Goal: Book appointment/travel/reservation

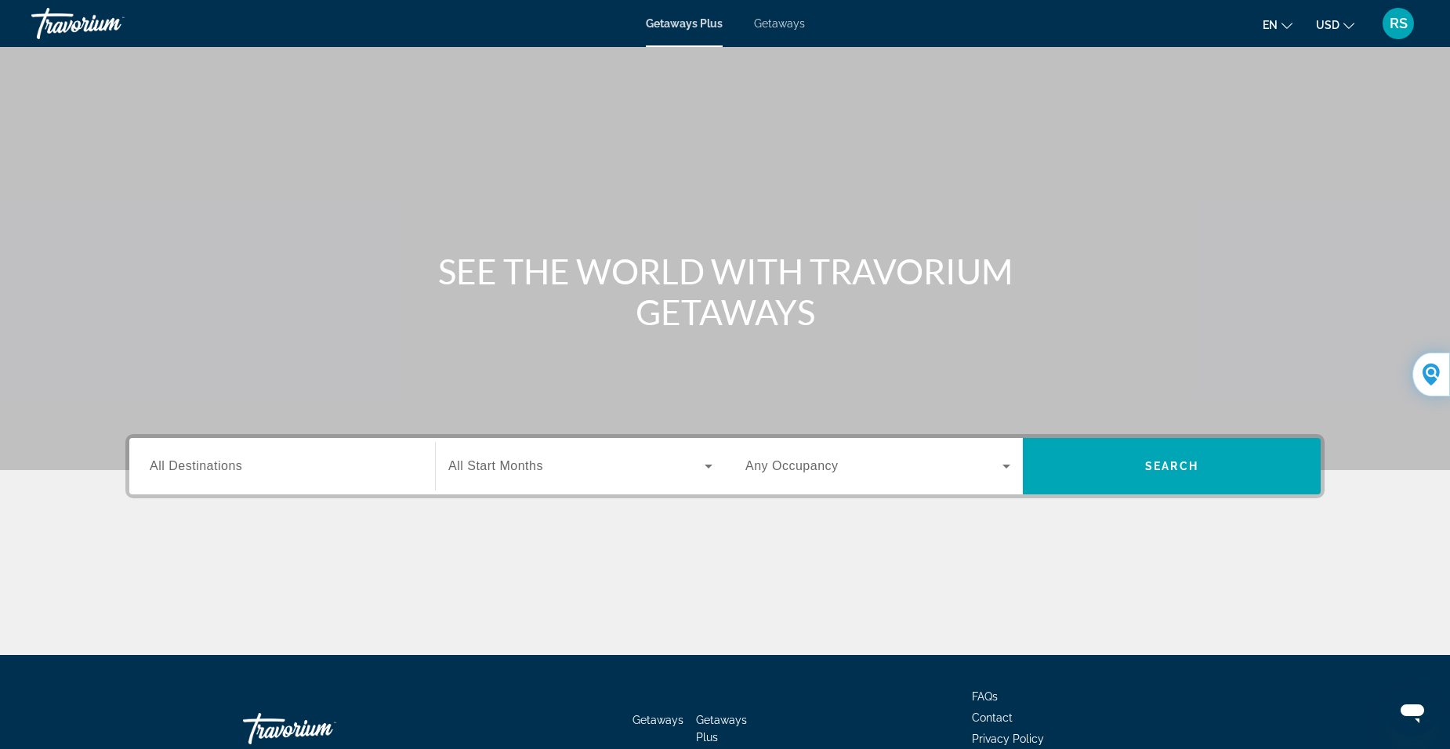
click at [525, 470] on span "All Start Months" at bounding box center [495, 465] width 95 height 13
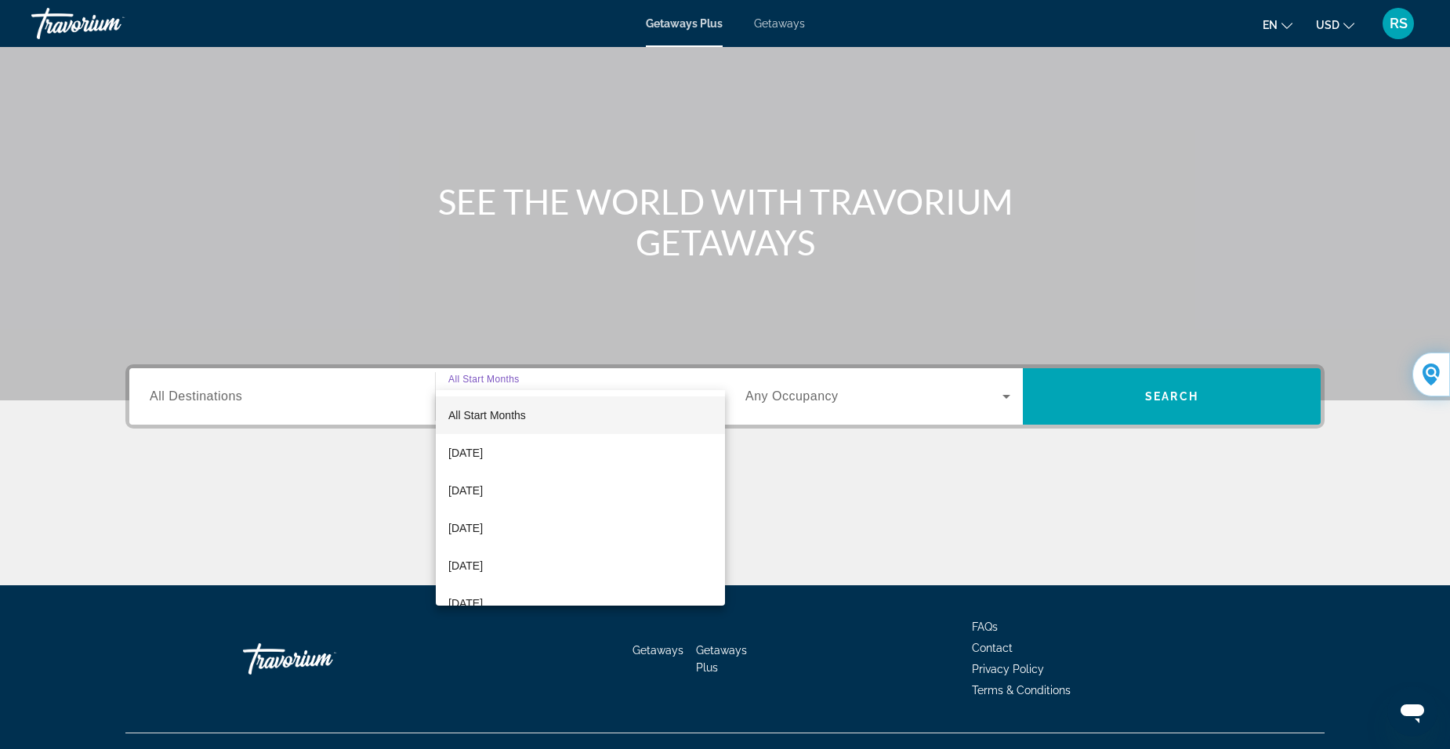
scroll to position [98, 0]
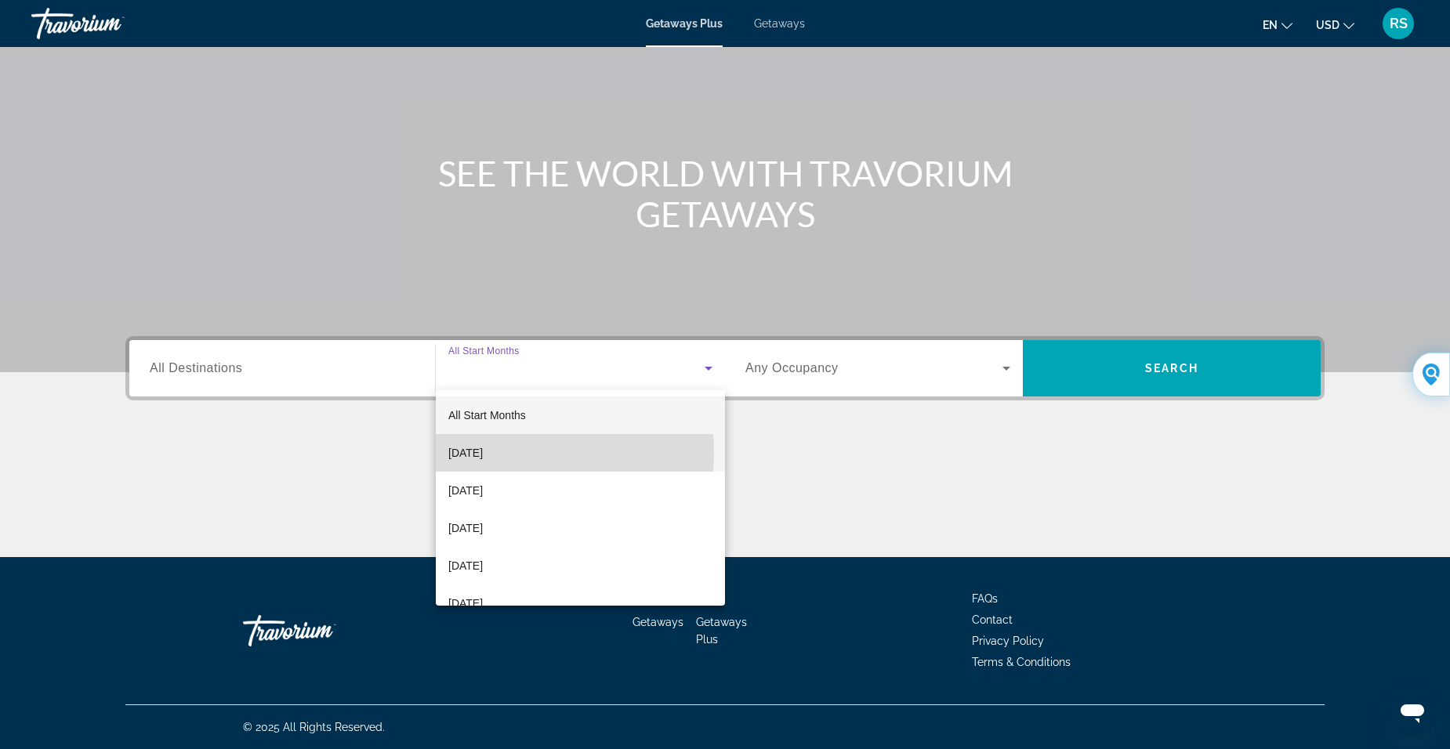
click at [481, 453] on span "[DATE]" at bounding box center [465, 453] width 34 height 19
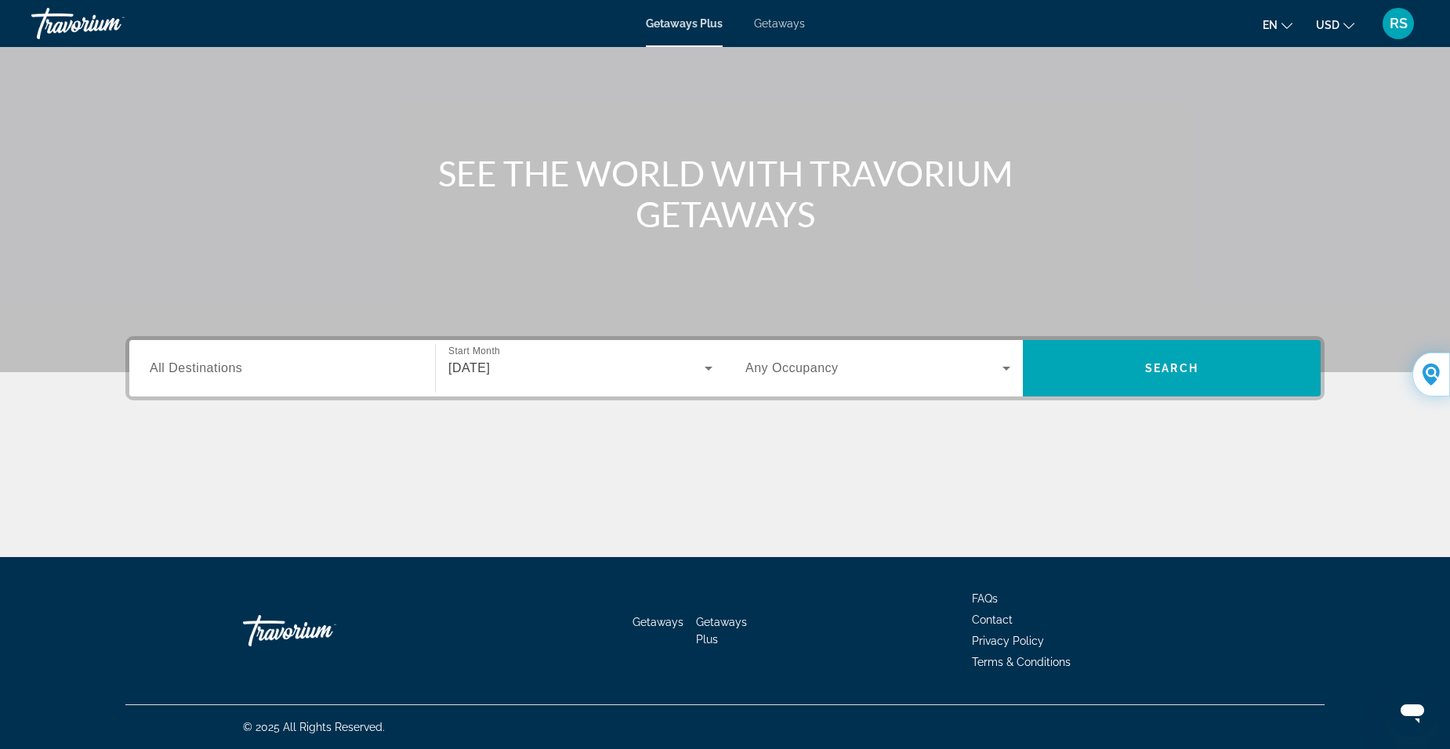
click at [801, 367] on span "Any Occupancy" at bounding box center [791, 367] width 93 height 13
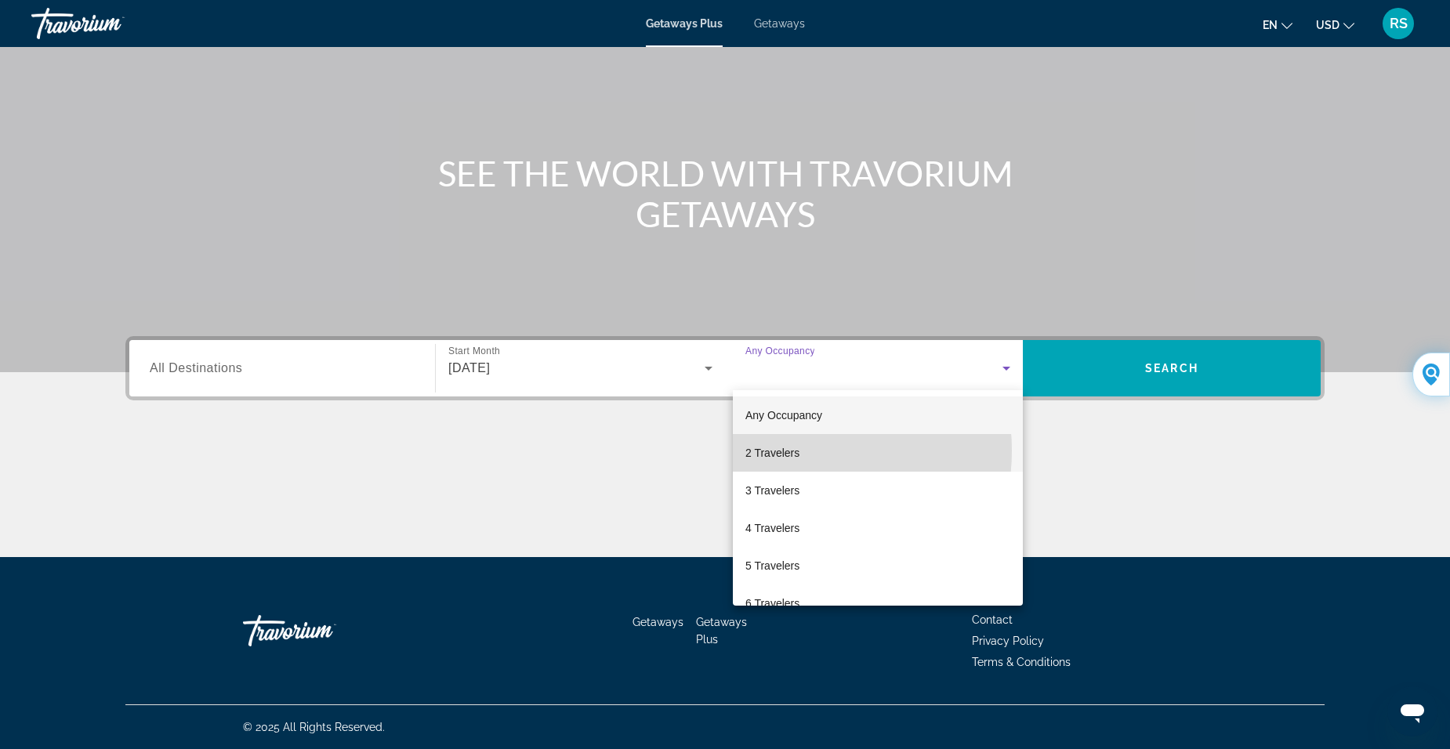
click at [783, 450] on span "2 Travelers" at bounding box center [772, 453] width 54 height 19
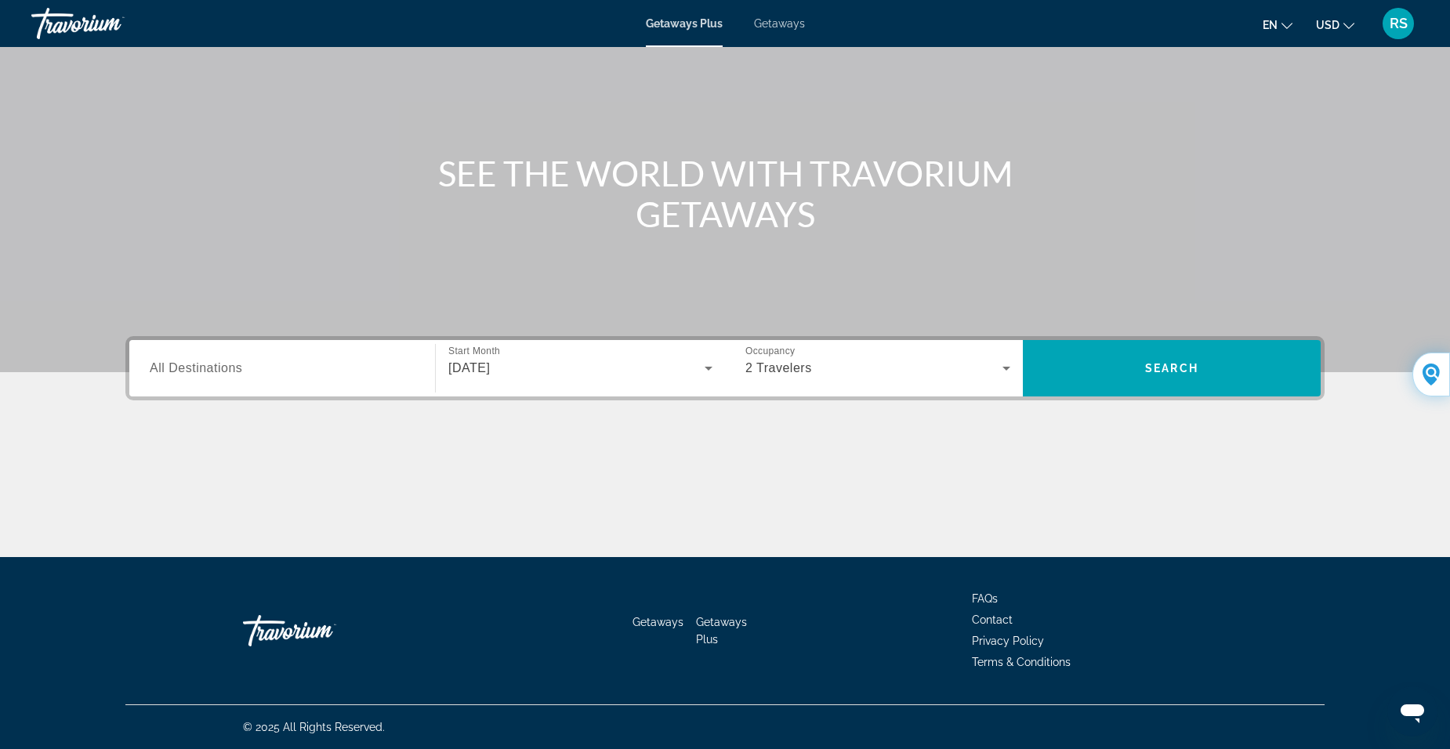
click at [216, 368] on span "All Destinations" at bounding box center [196, 367] width 92 height 13
click at [216, 368] on input "Destination All Destinations" at bounding box center [282, 369] width 265 height 19
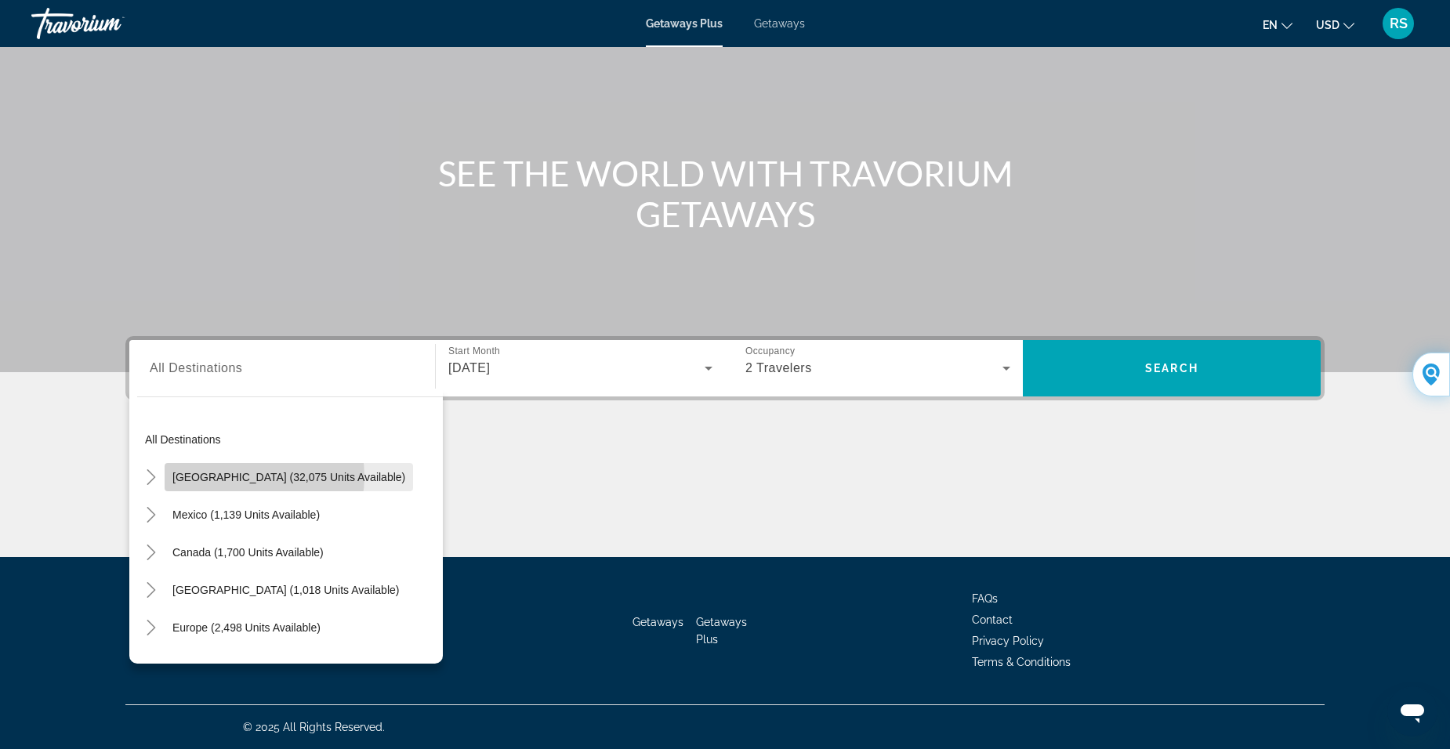
click at [245, 477] on span "[GEOGRAPHIC_DATA] (32,075 units available)" at bounding box center [288, 477] width 233 height 13
type input "**********"
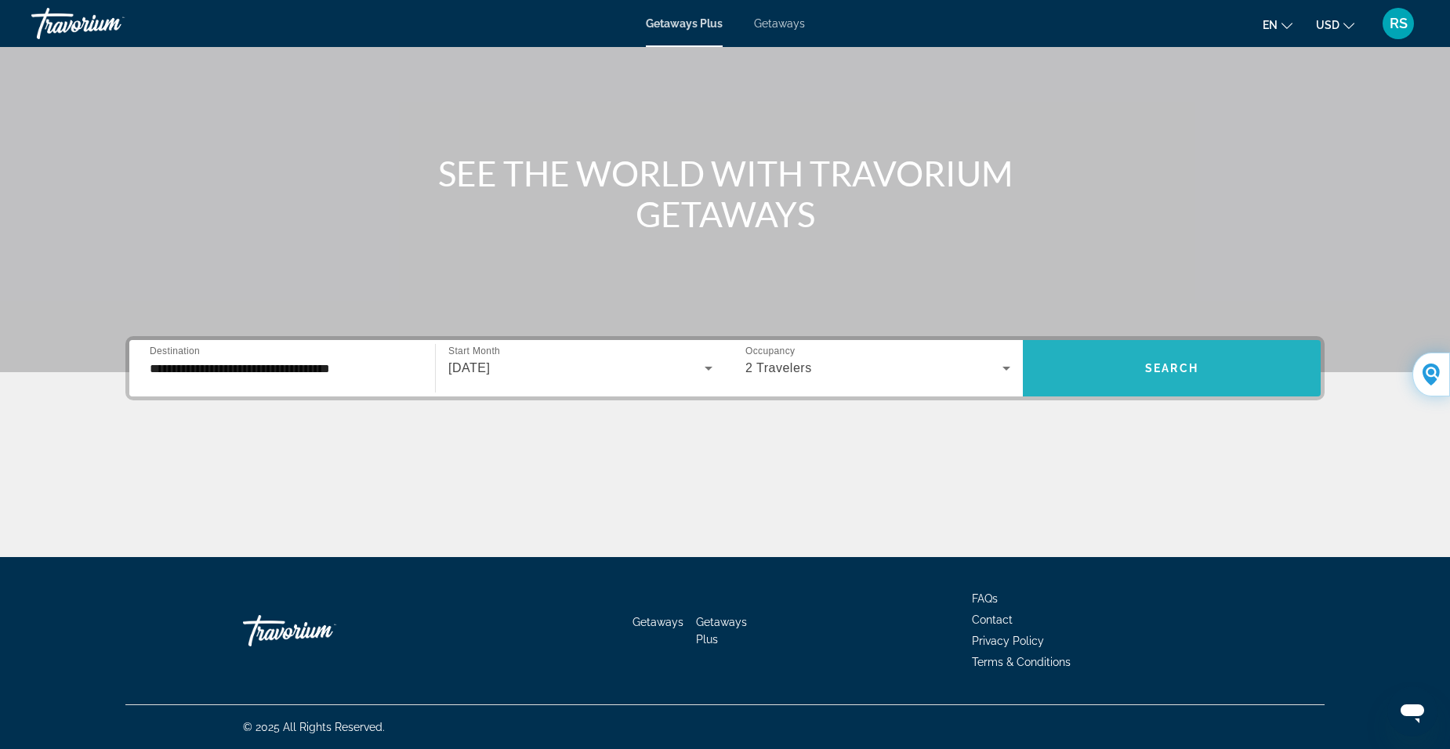
click at [1169, 361] on span "Search widget" at bounding box center [1172, 369] width 298 height 38
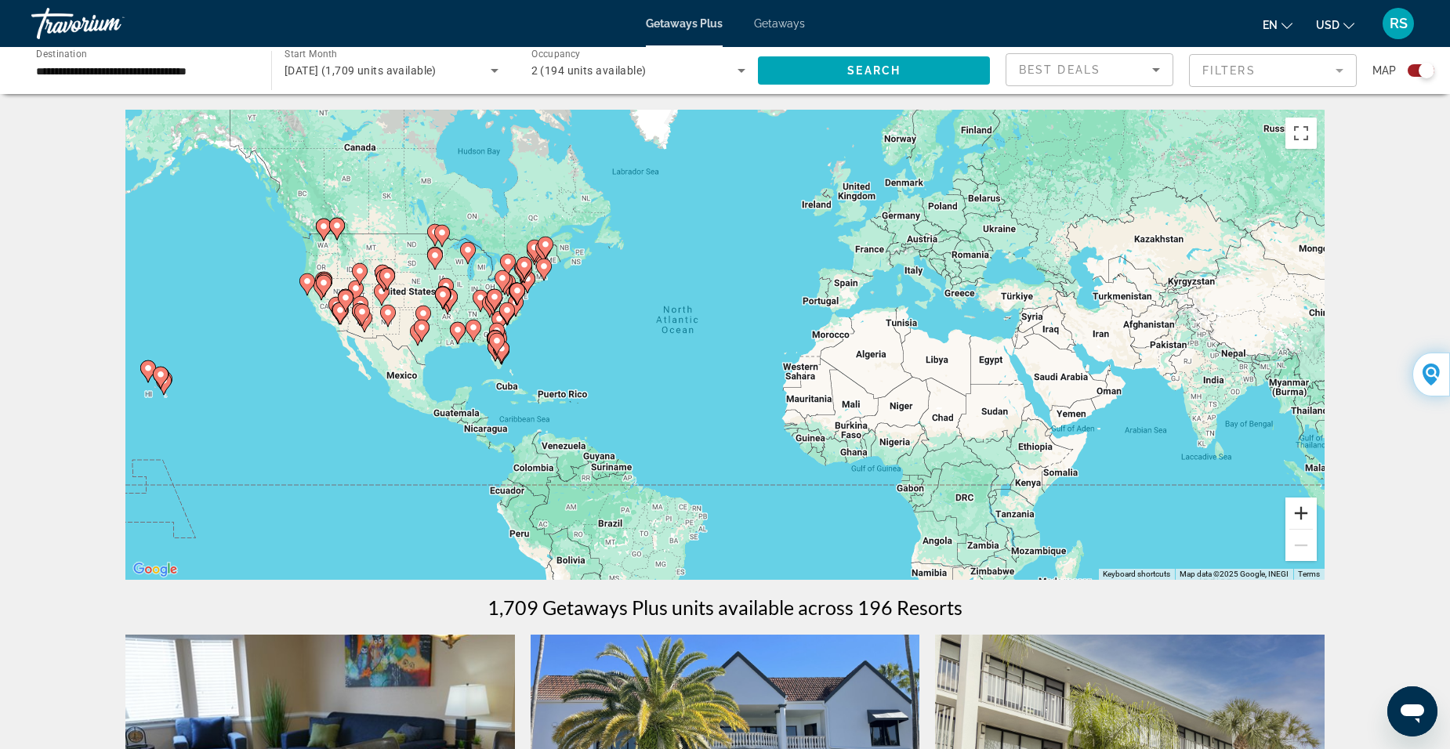
click at [1299, 511] on button "Zoom in" at bounding box center [1300, 513] width 31 height 31
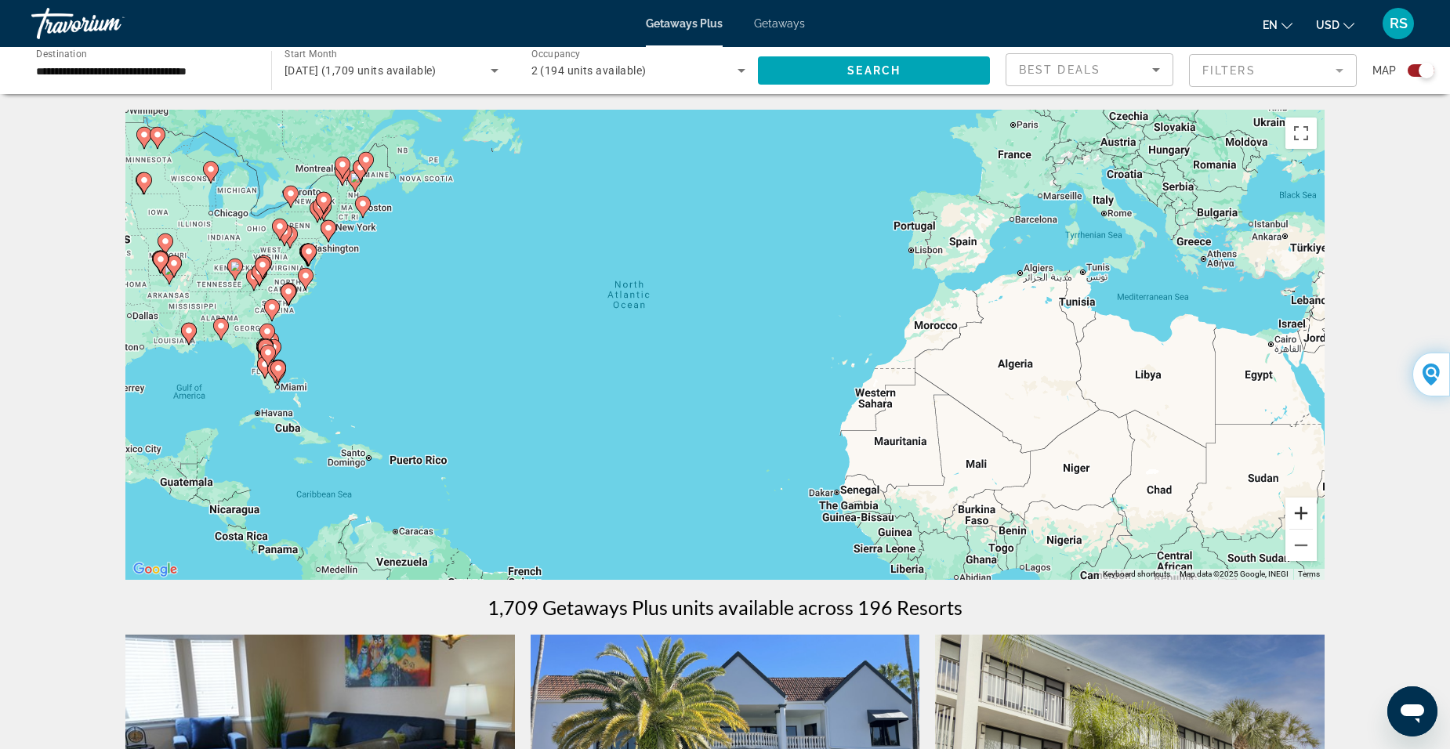
click at [1304, 509] on button "Zoom in" at bounding box center [1300, 513] width 31 height 31
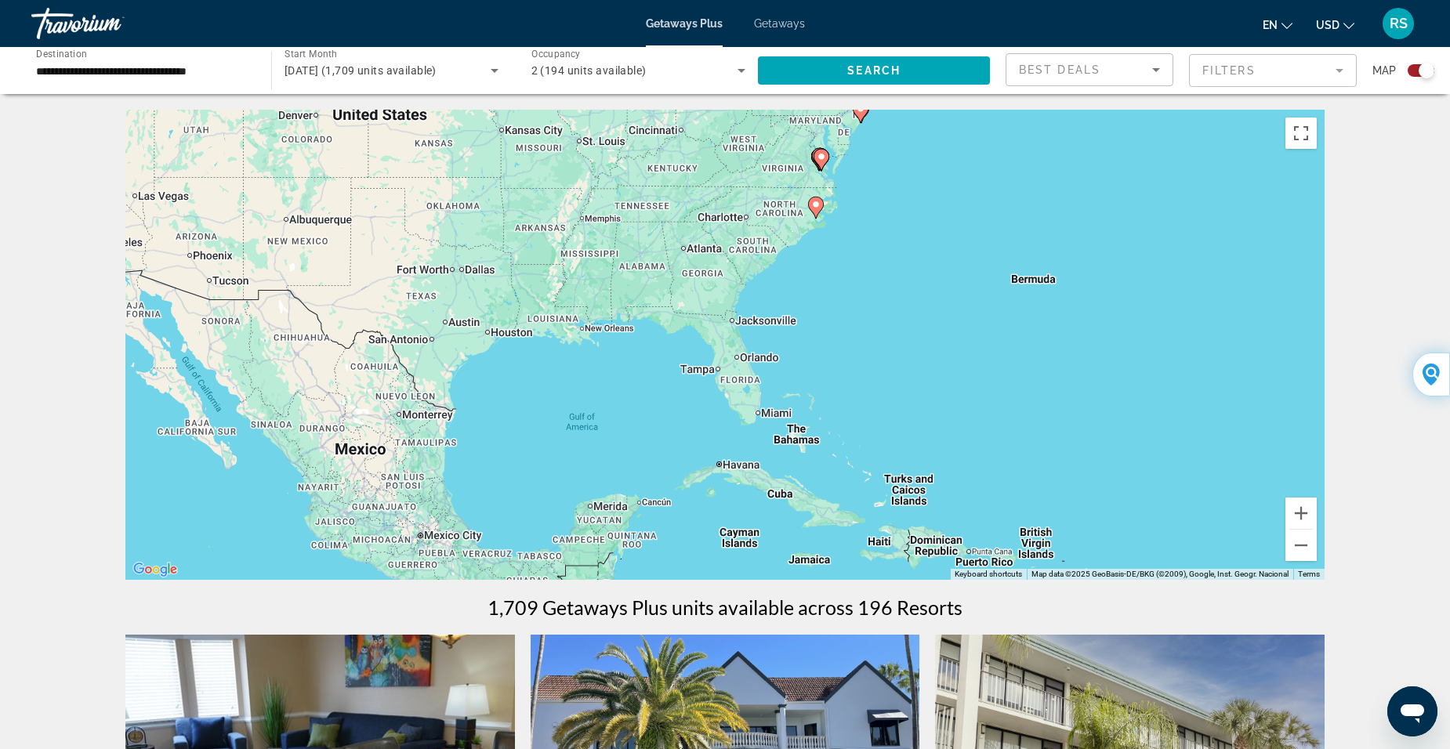
drag, startPoint x: 356, startPoint y: 422, endPoint x: 1286, endPoint y: 403, distance: 930.5
click at [1286, 403] on div "To activate drag with keyboard, press Alt + Enter. Once in keyboard drag state,…" at bounding box center [724, 345] width 1199 height 470
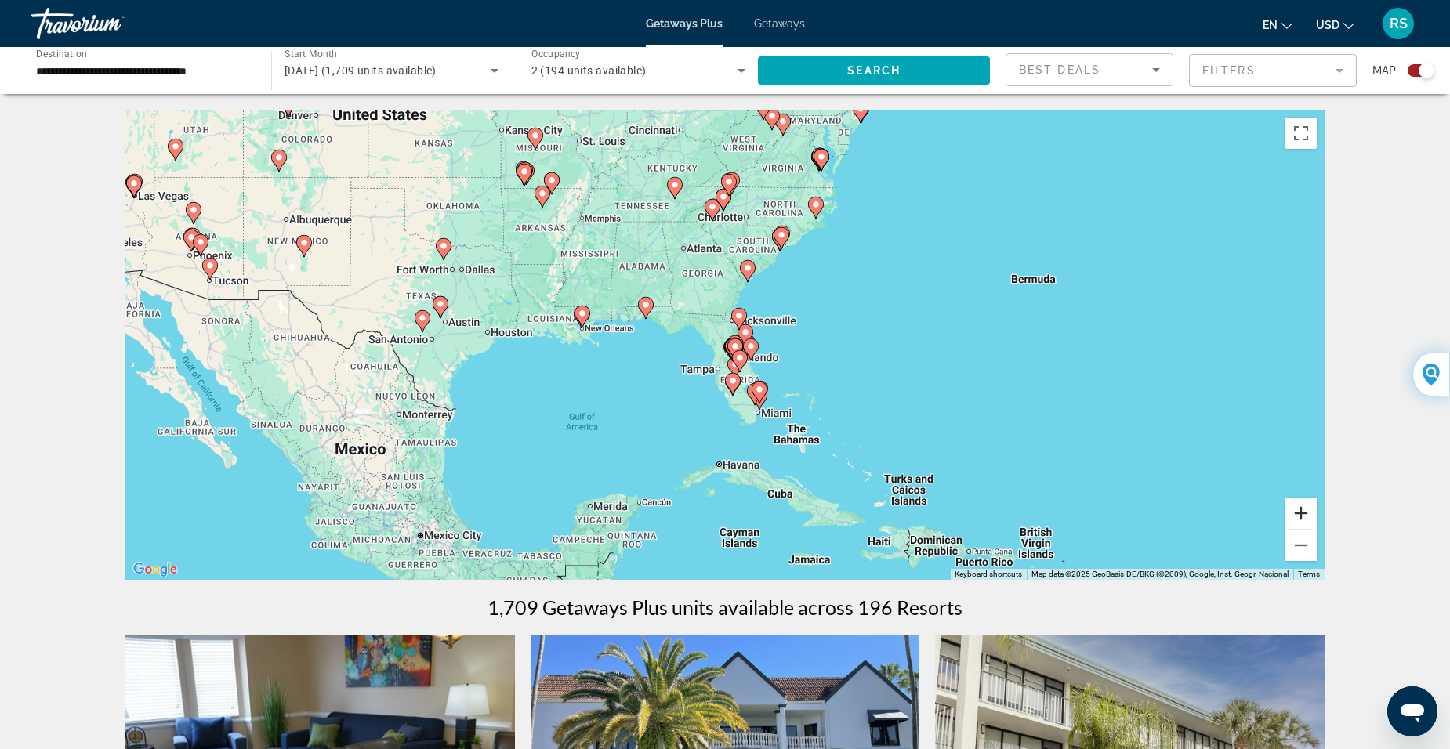
click at [1303, 514] on button "Zoom in" at bounding box center [1300, 513] width 31 height 31
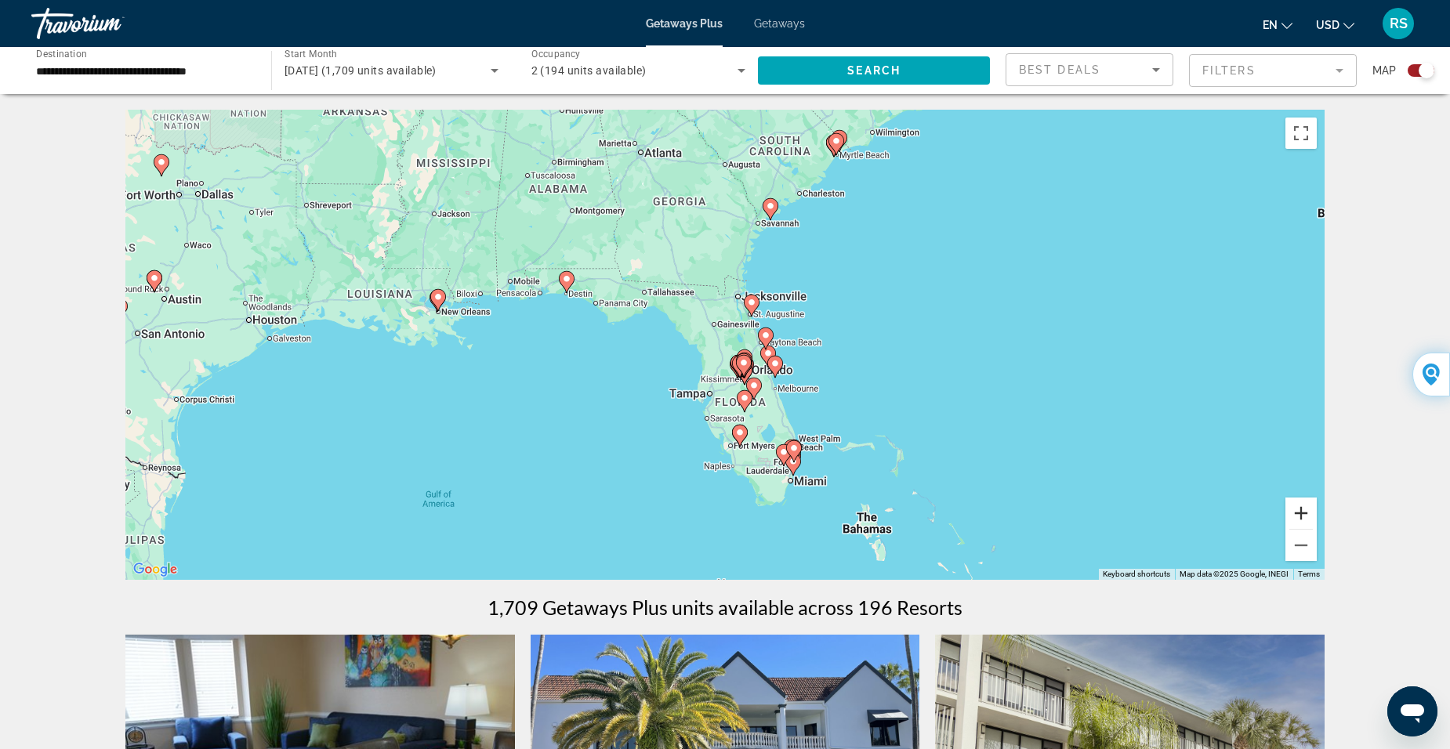
click at [1300, 513] on button "Zoom in" at bounding box center [1300, 513] width 31 height 31
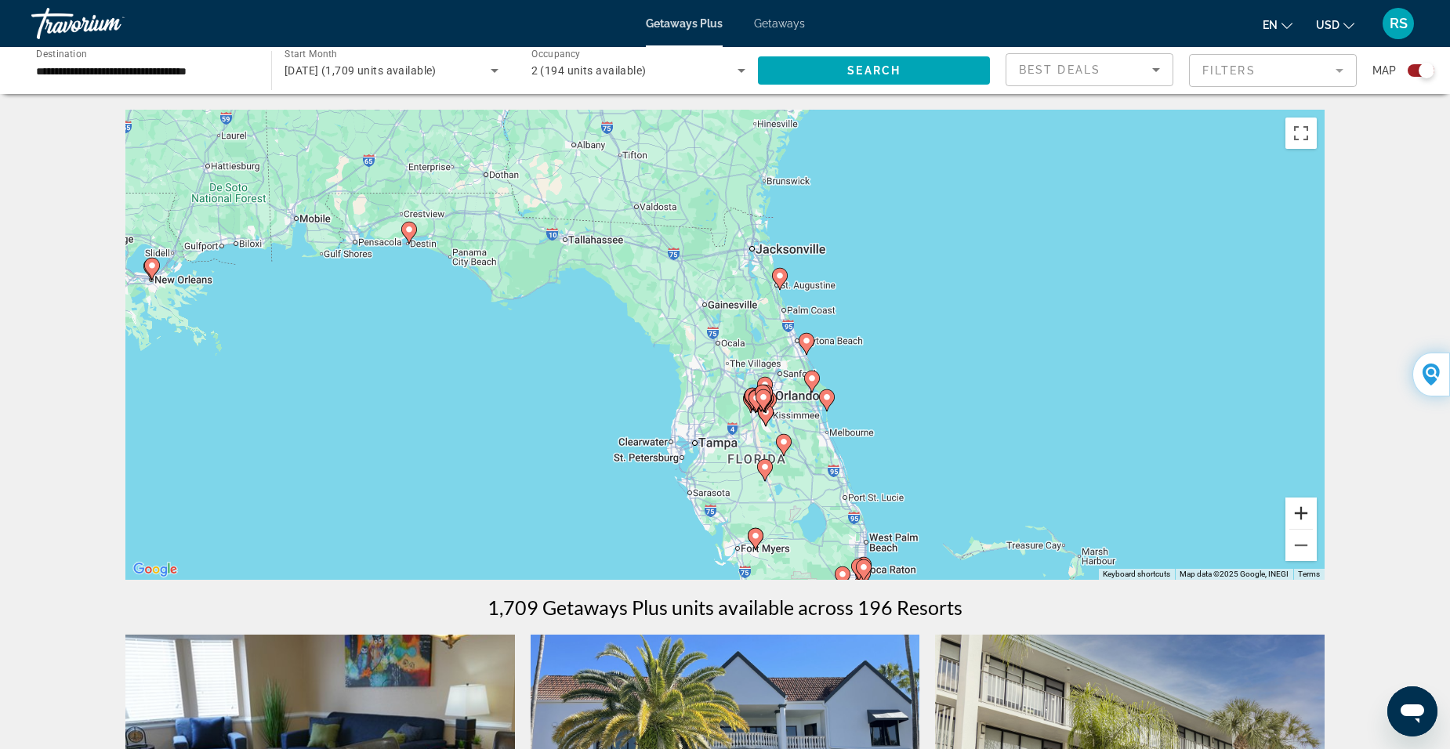
click at [1300, 513] on button "Zoom in" at bounding box center [1300, 513] width 31 height 31
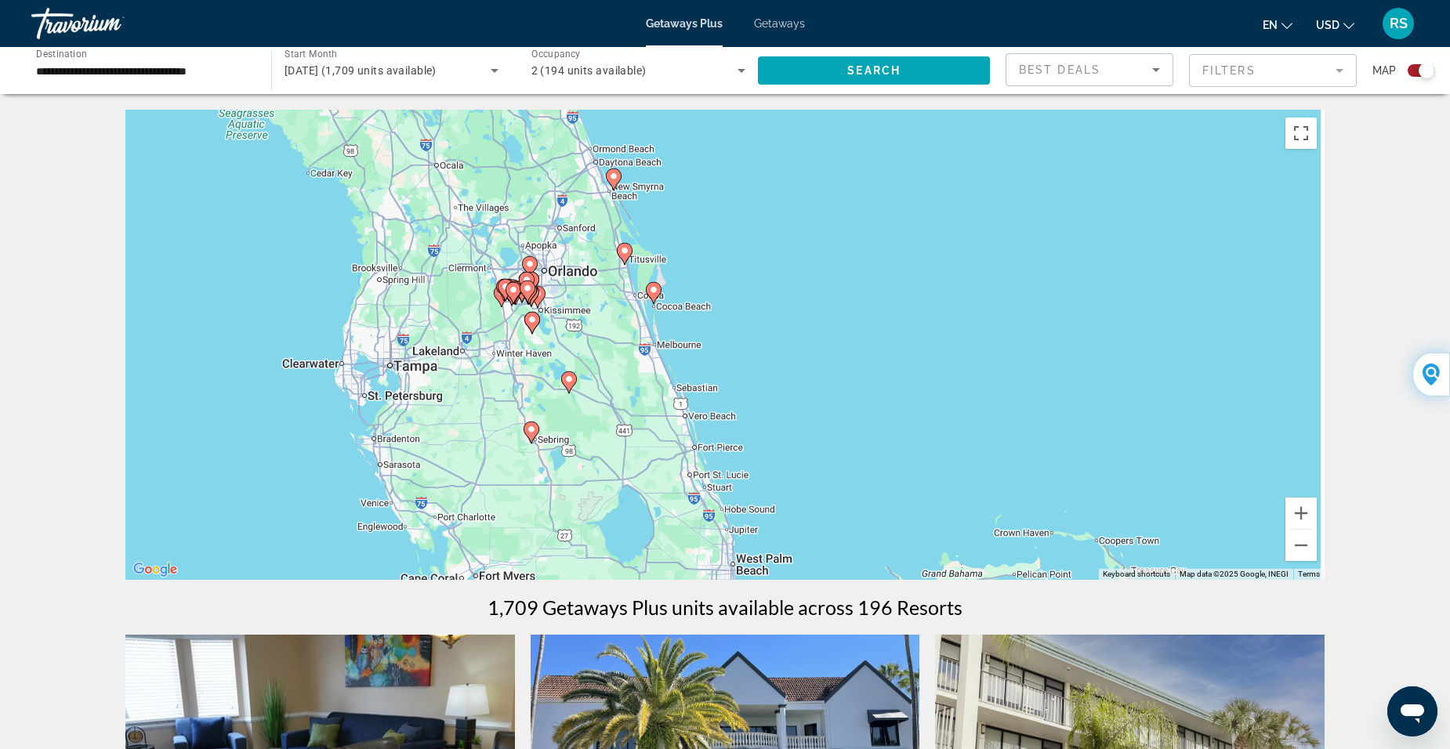
drag, startPoint x: 850, startPoint y: 489, endPoint x: 613, endPoint y: 315, distance: 294.4
click at [613, 315] on div "To activate drag with keyboard, press Alt + Enter. Once in keyboard drag state,…" at bounding box center [724, 345] width 1199 height 470
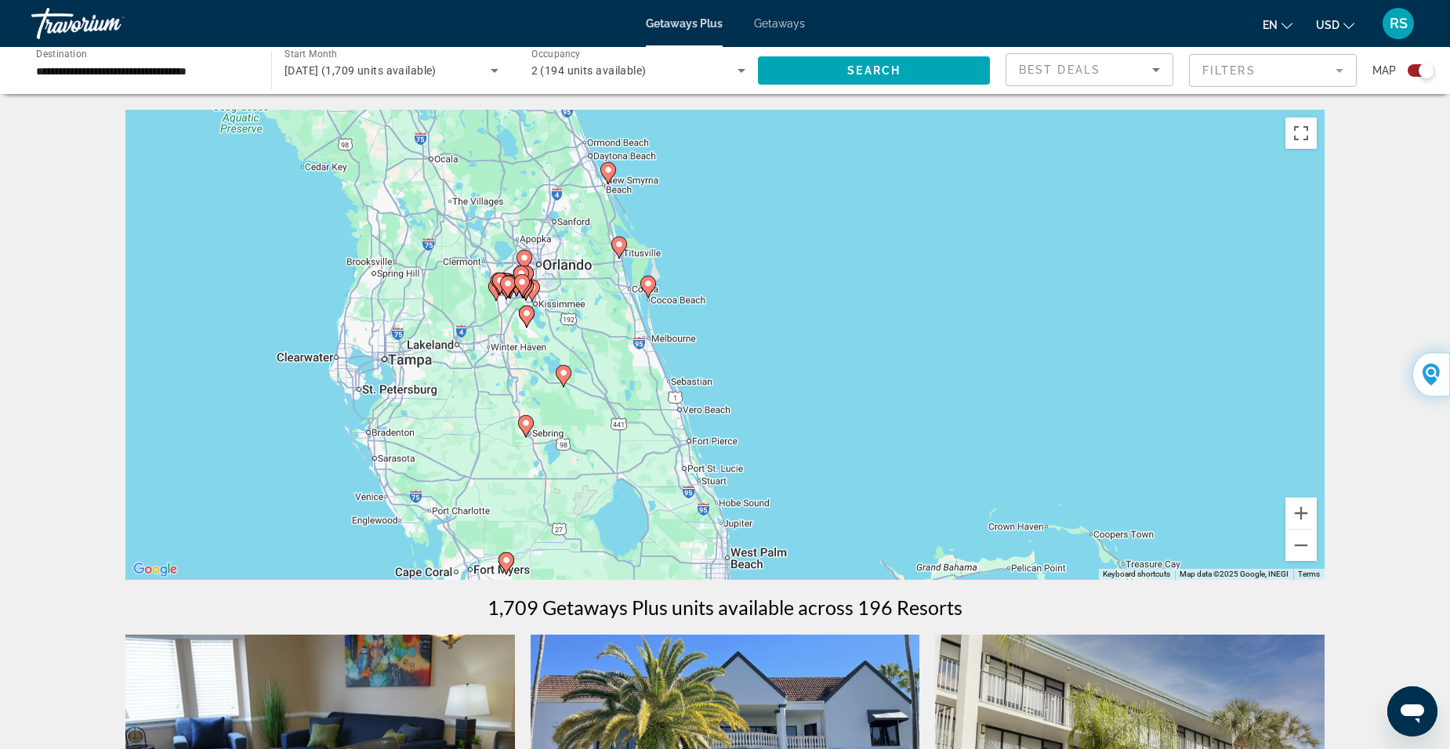
click at [682, 472] on div "To activate drag with keyboard, press Alt + Enter. Once in keyboard drag state,…" at bounding box center [724, 345] width 1199 height 470
click at [1305, 512] on button "Zoom in" at bounding box center [1300, 513] width 31 height 31
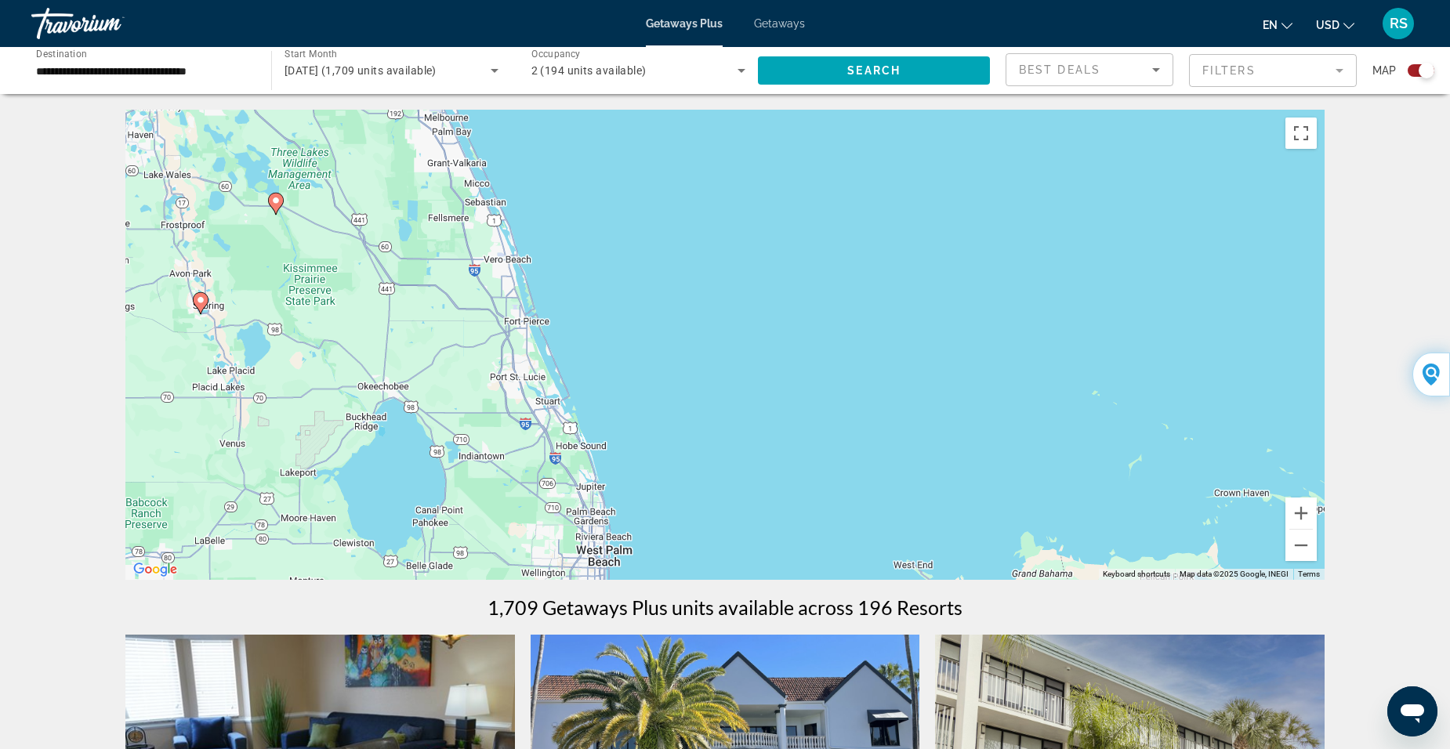
drag, startPoint x: 916, startPoint y: 509, endPoint x: 792, endPoint y: 281, distance: 259.9
click at [792, 281] on div "To activate drag with keyboard, press Alt + Enter. Once in keyboard drag state,…" at bounding box center [724, 345] width 1199 height 470
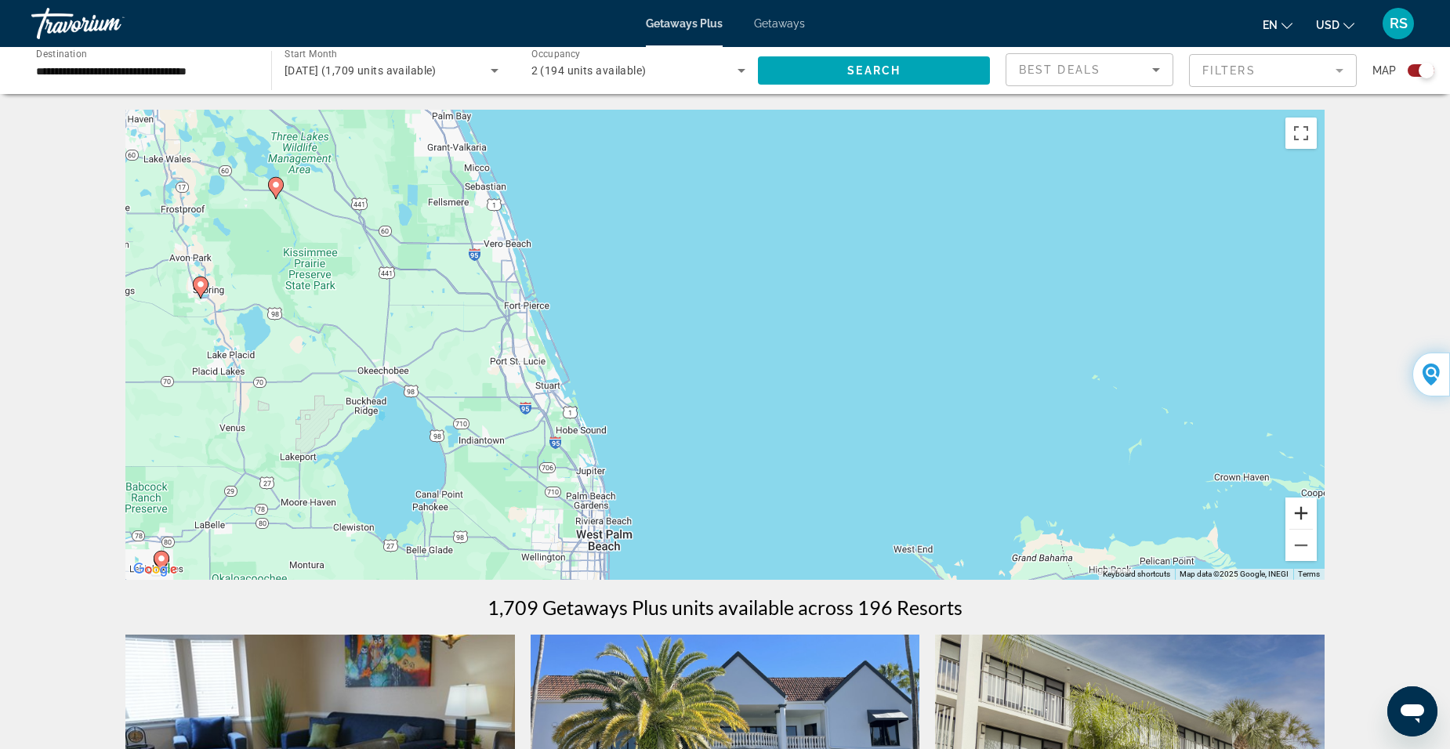
click at [1303, 509] on button "Zoom in" at bounding box center [1300, 513] width 31 height 31
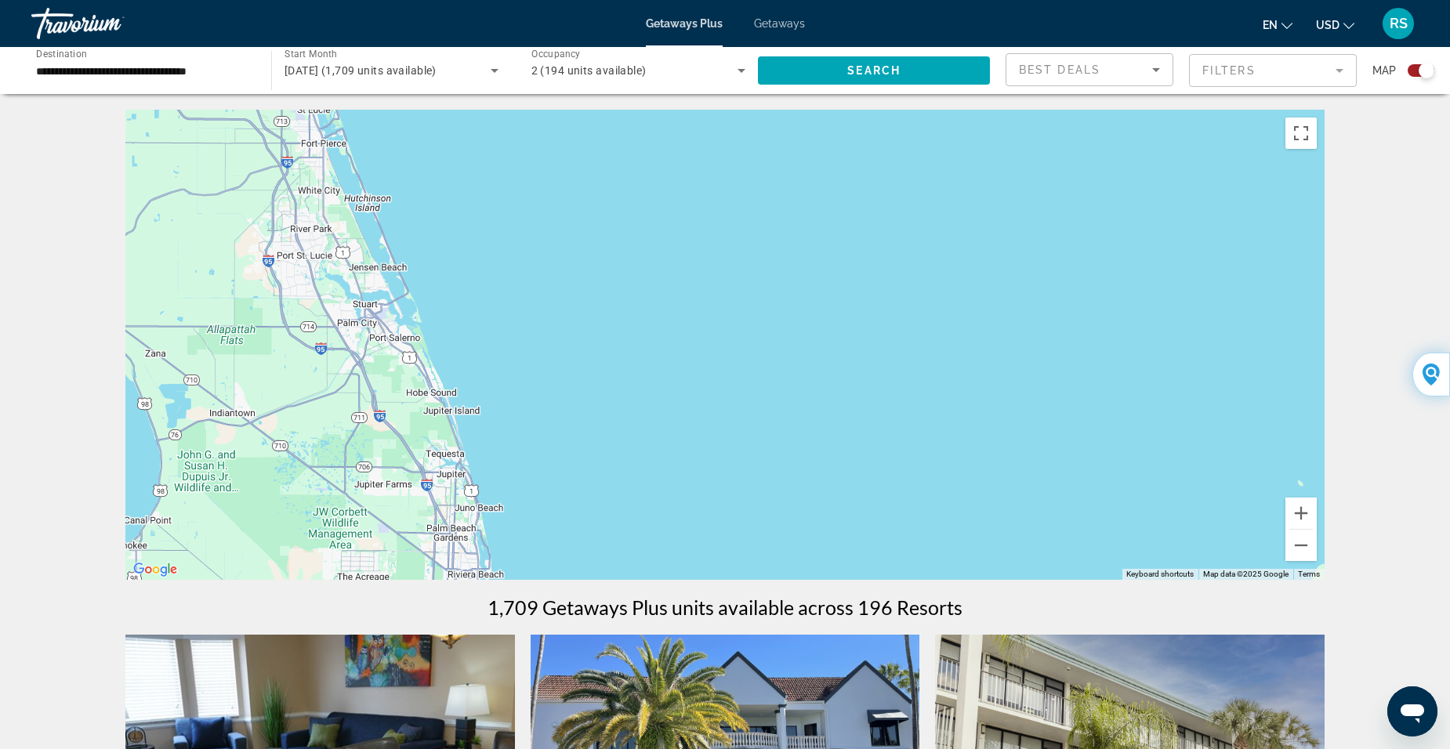
drag, startPoint x: 277, startPoint y: 469, endPoint x: 274, endPoint y: 393, distance: 76.8
click at [274, 393] on div "To activate drag with keyboard, press Alt + Enter. Once in keyboard drag state,…" at bounding box center [724, 345] width 1199 height 470
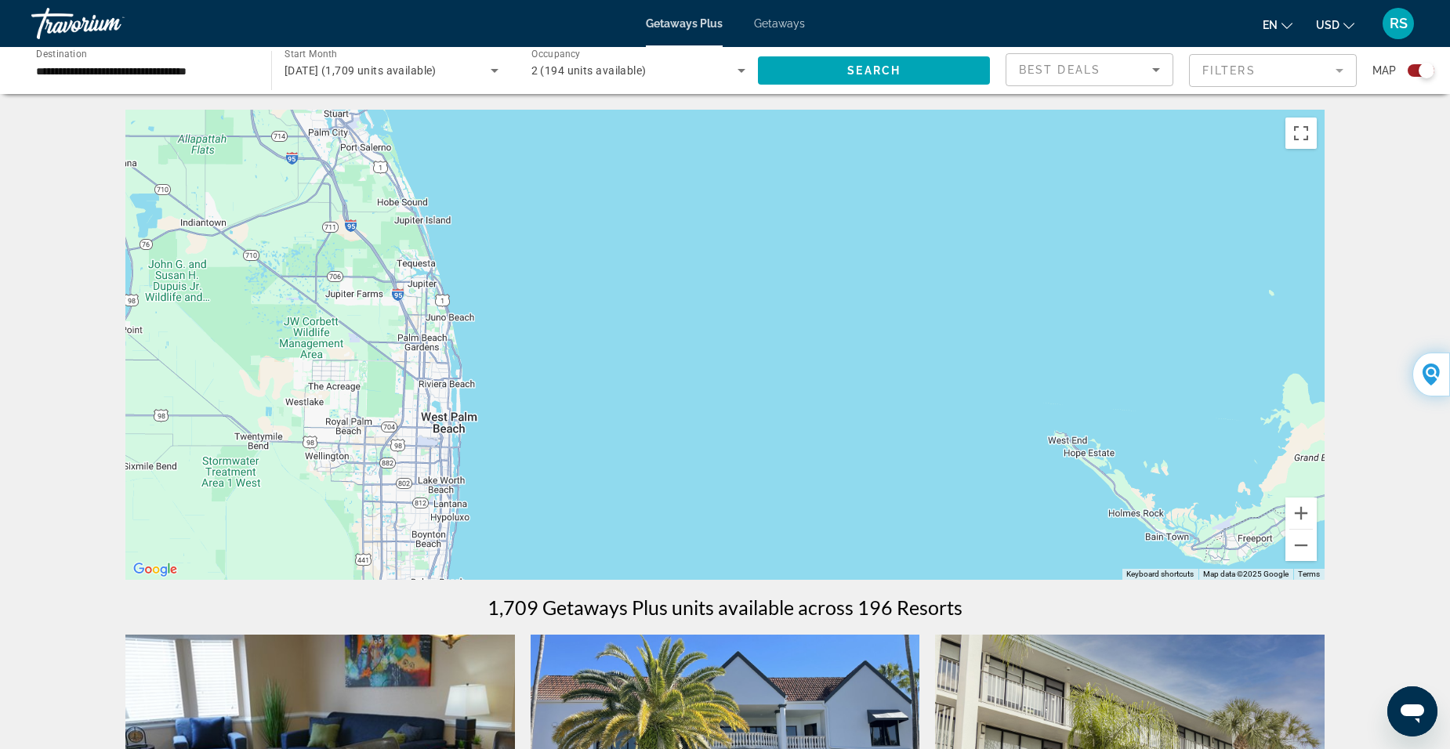
drag, startPoint x: 657, startPoint y: 474, endPoint x: 634, endPoint y: 309, distance: 166.9
click at [629, 292] on div "Main content" at bounding box center [724, 345] width 1199 height 470
